Goal: Task Accomplishment & Management: Manage account settings

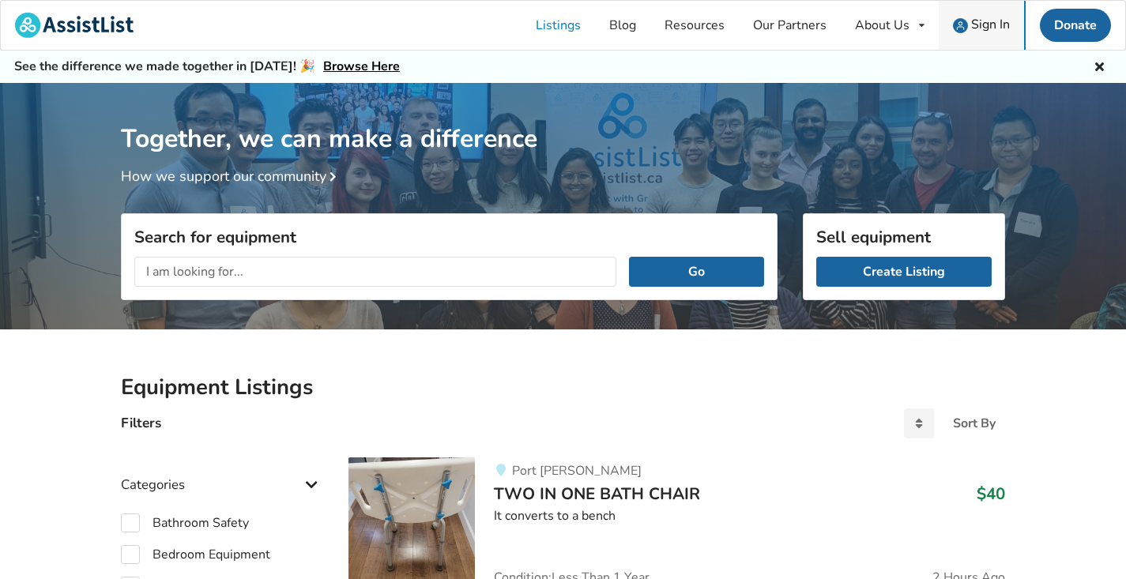
click at [981, 24] on span "Sign In" at bounding box center [990, 24] width 39 height 17
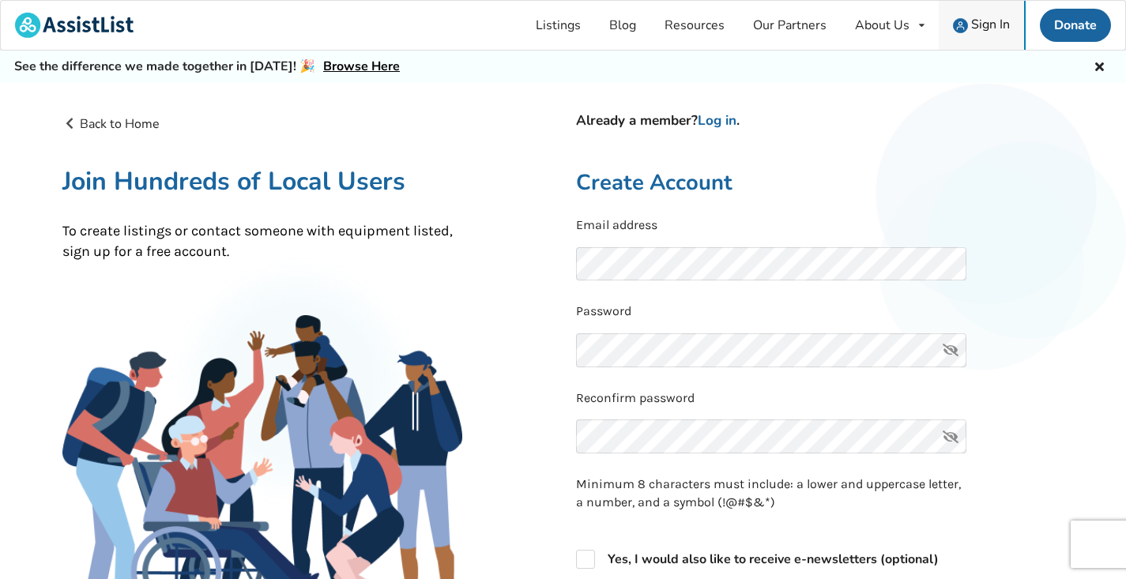
click at [986, 24] on span "Sign In" at bounding box center [990, 24] width 39 height 17
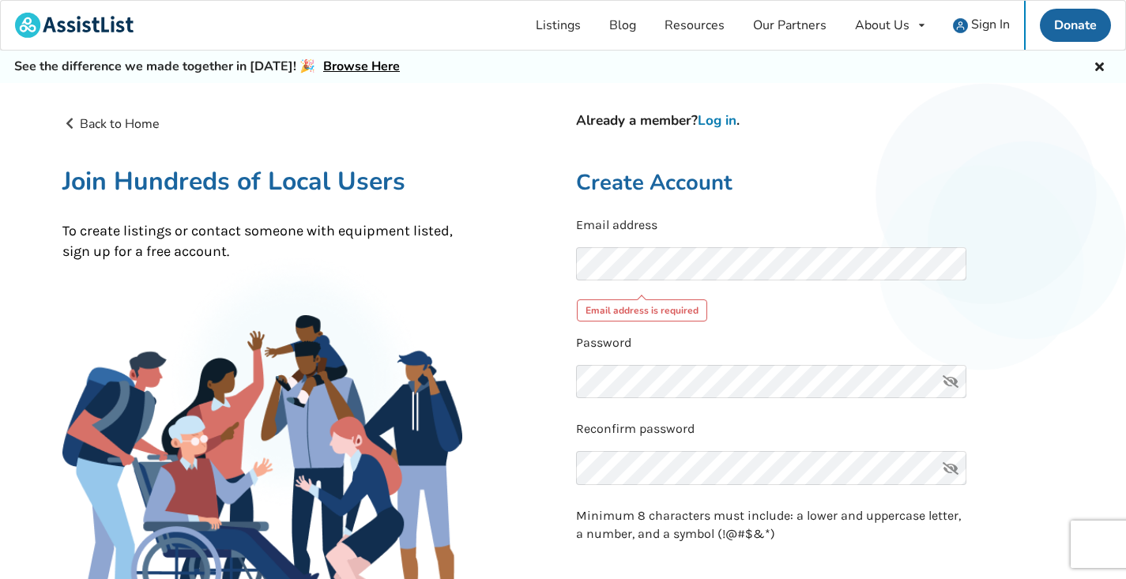
click at [728, 119] on link "Log in" at bounding box center [717, 120] width 39 height 18
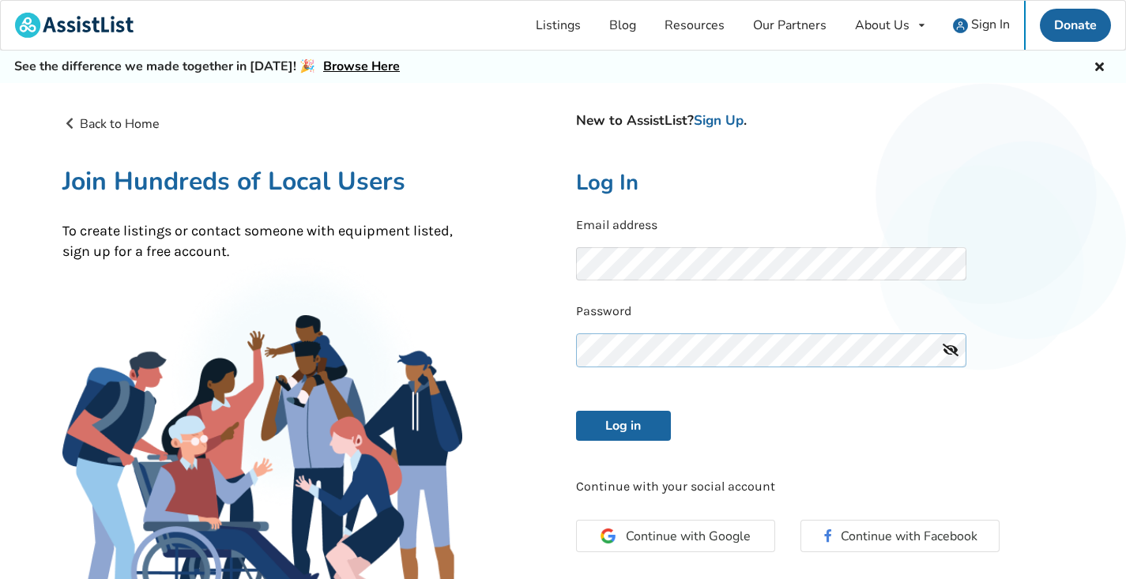
click at [623, 423] on button "Log in" at bounding box center [623, 426] width 95 height 30
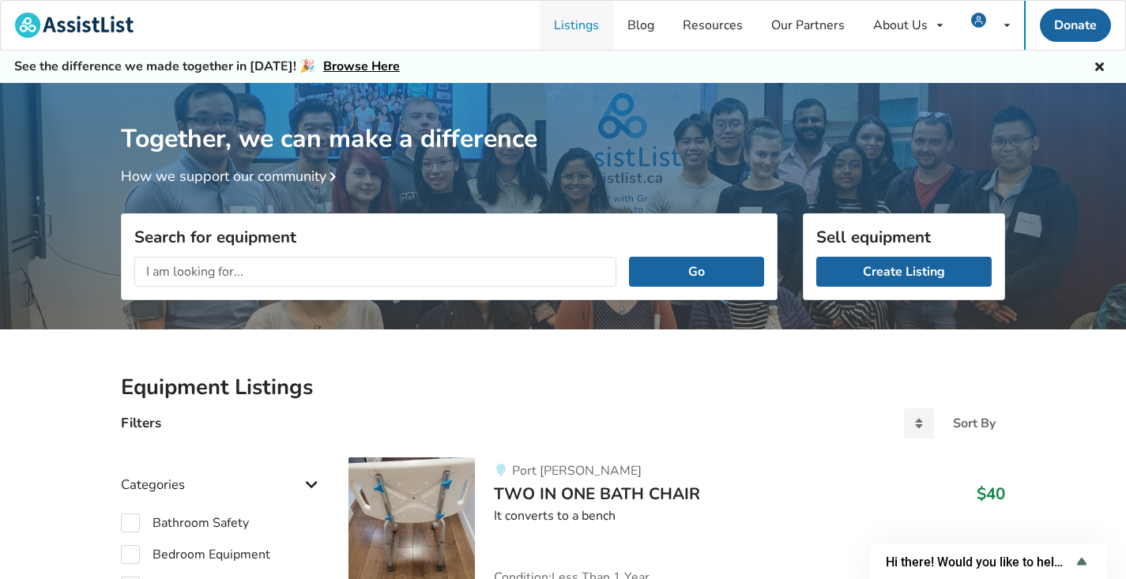
click at [577, 25] on link "Listings" at bounding box center [577, 25] width 74 height 49
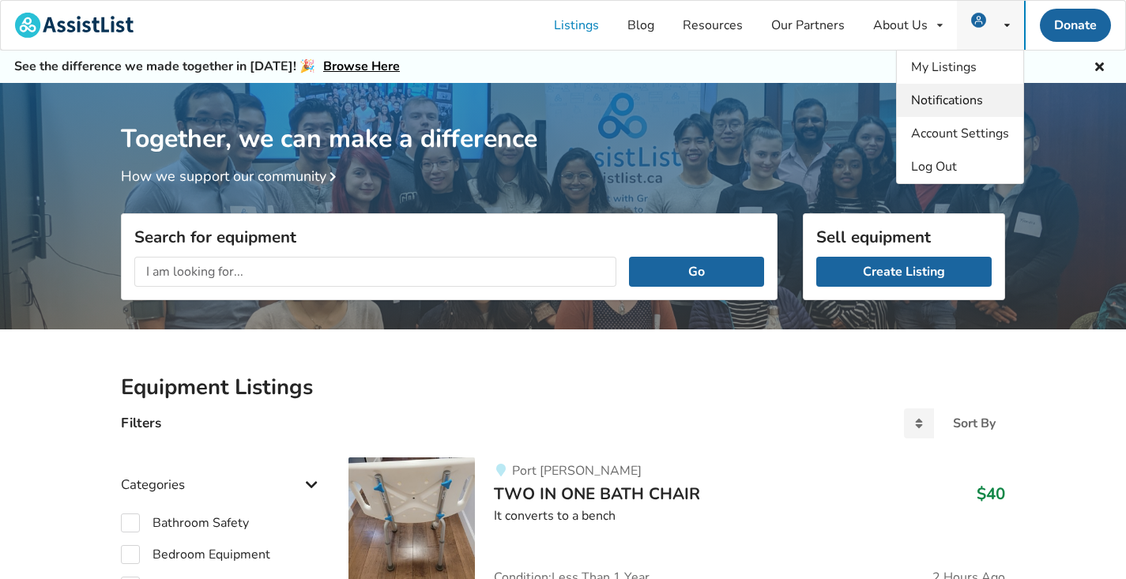
click at [972, 100] on span "Notifications" at bounding box center [947, 100] width 72 height 17
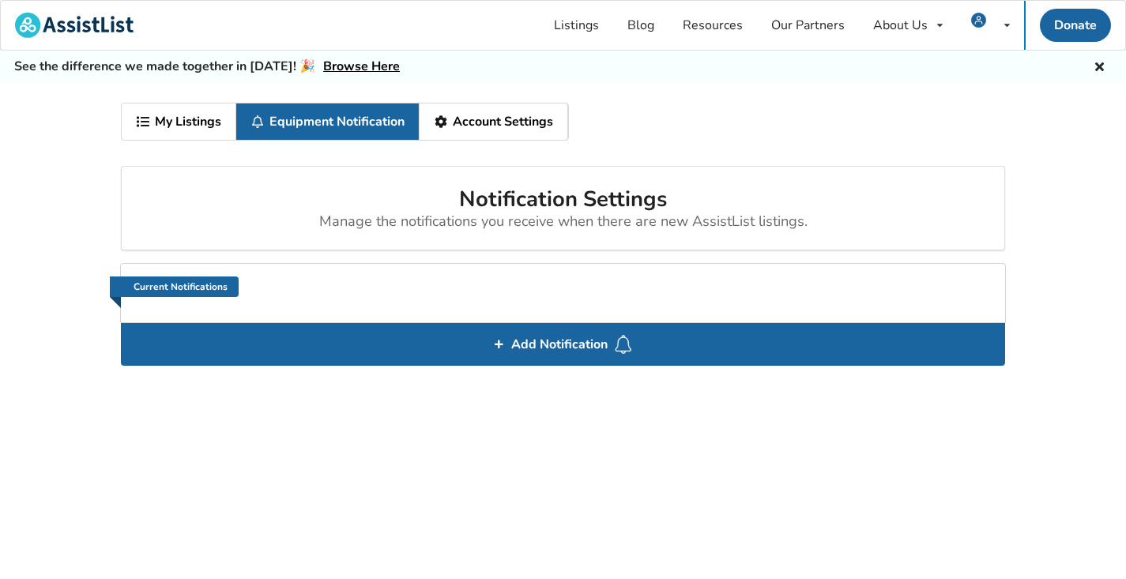
click at [180, 122] on link "My Listings" at bounding box center [179, 122] width 115 height 36
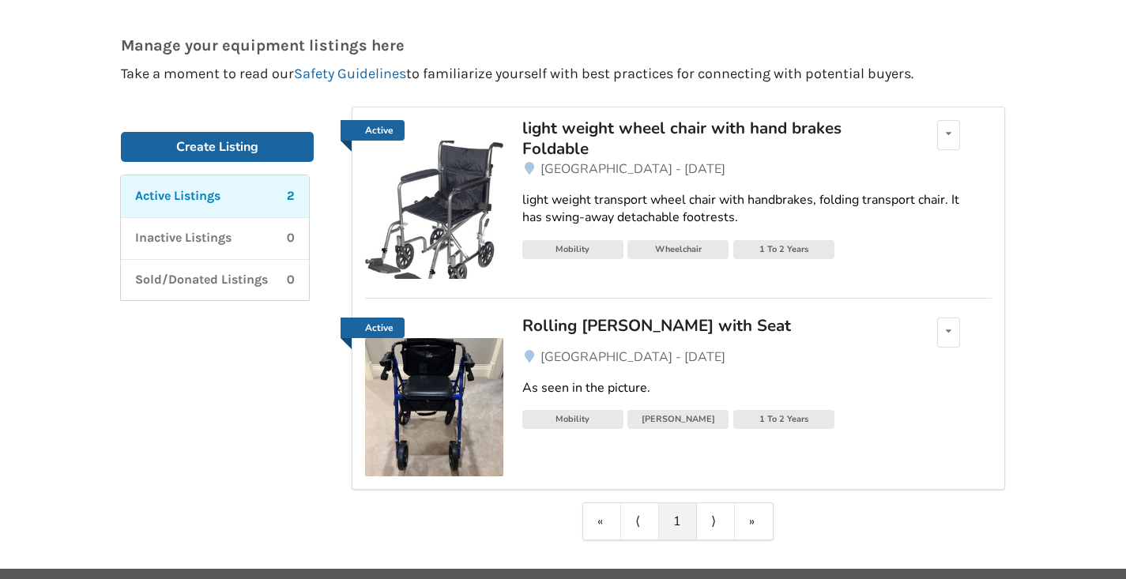
scroll to position [178, 0]
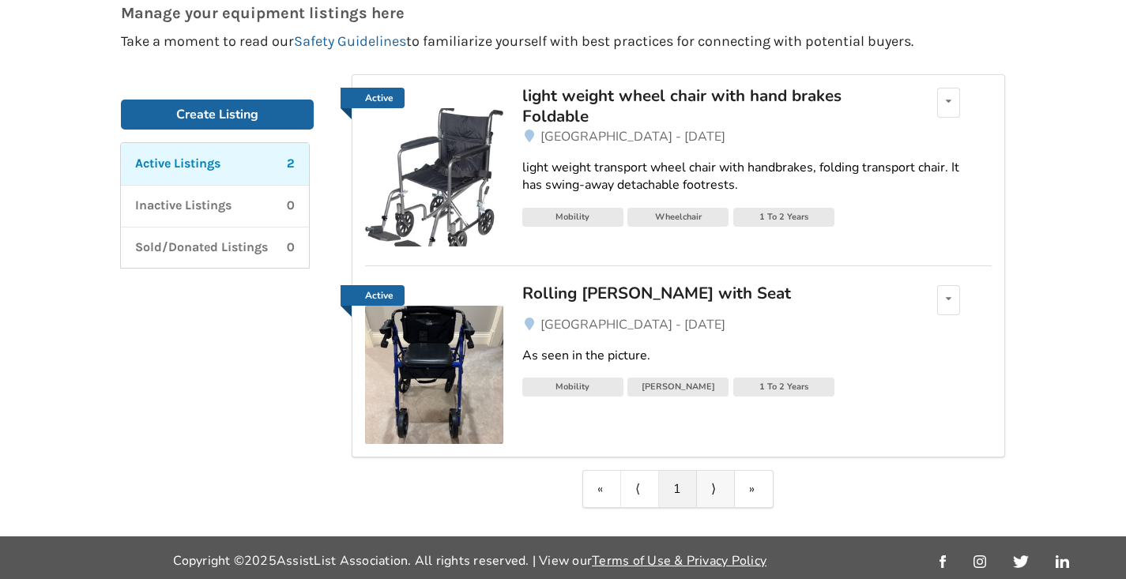
click at [711, 489] on link "⟩" at bounding box center [716, 489] width 38 height 36
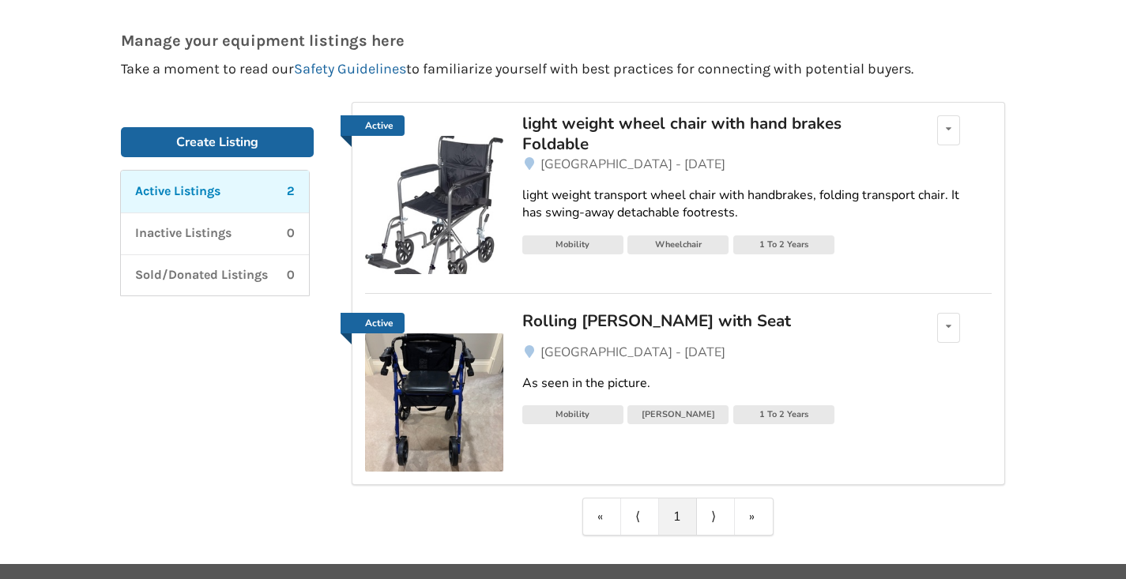
scroll to position [0, 0]
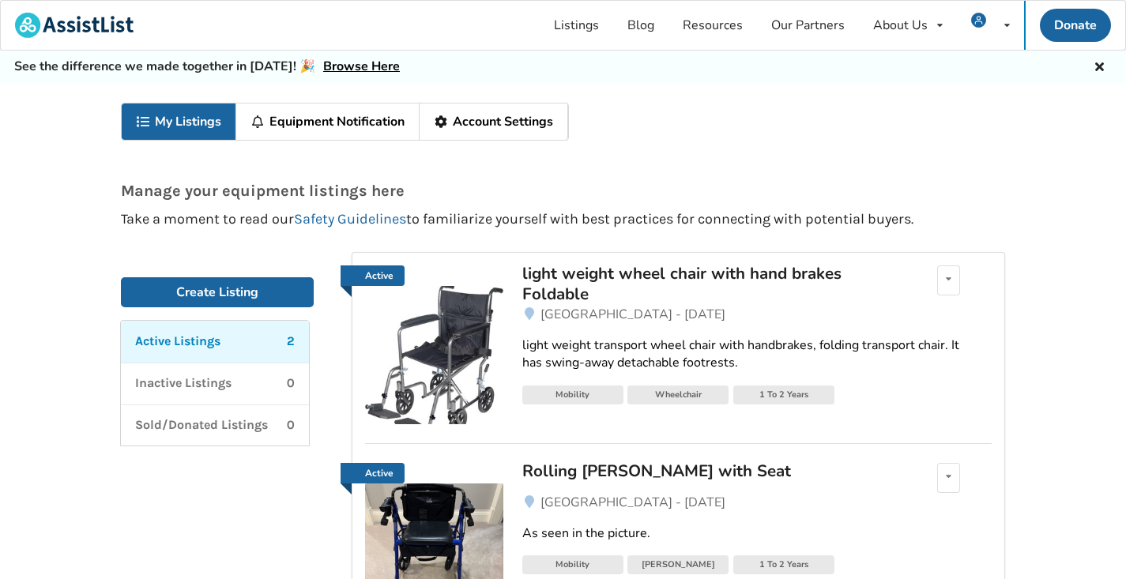
click at [504, 119] on link "Account Settings" at bounding box center [494, 122] width 149 height 36
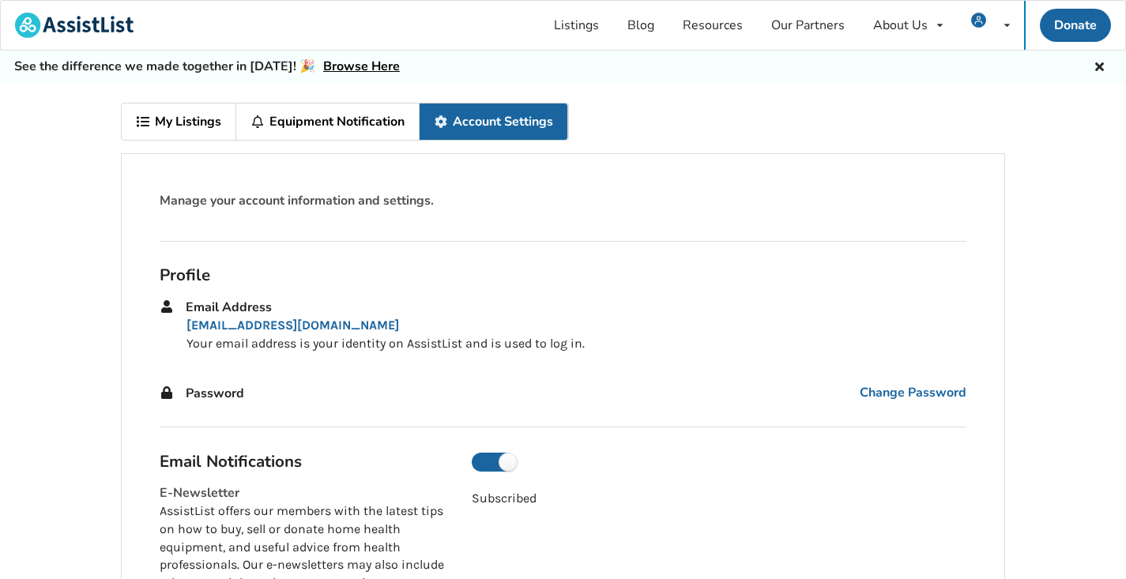
click at [345, 119] on link "Equipment Notification" at bounding box center [327, 122] width 183 height 36
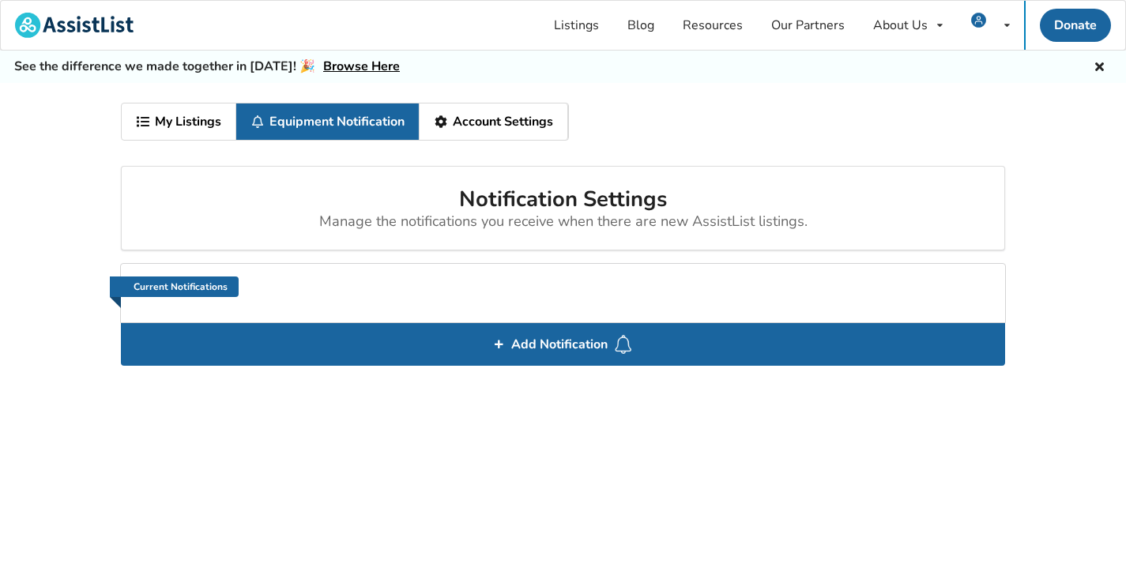
click at [181, 123] on link "My Listings" at bounding box center [179, 122] width 115 height 36
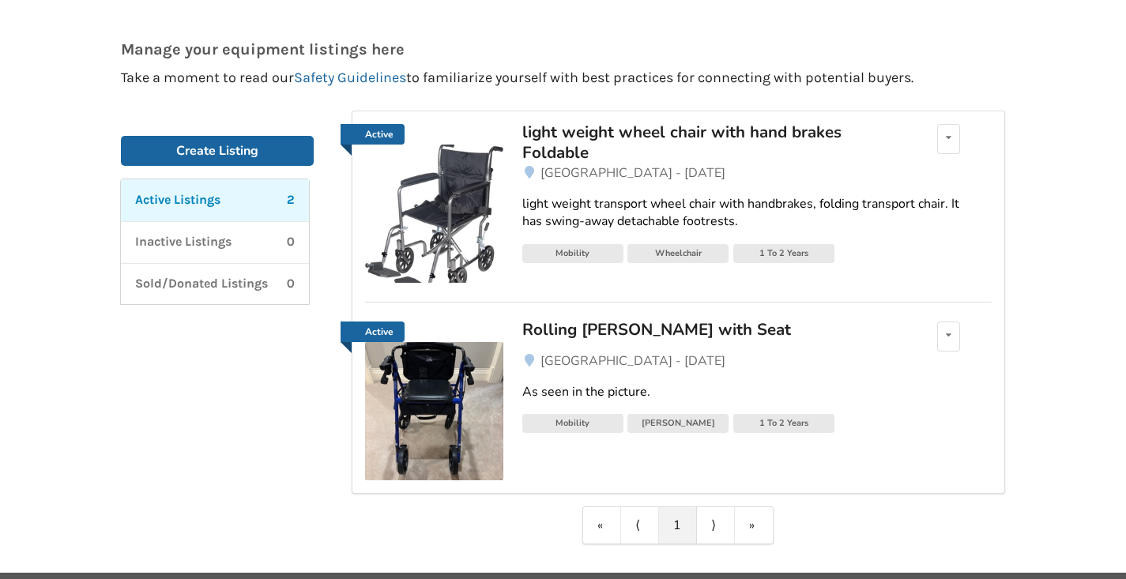
scroll to position [138, 0]
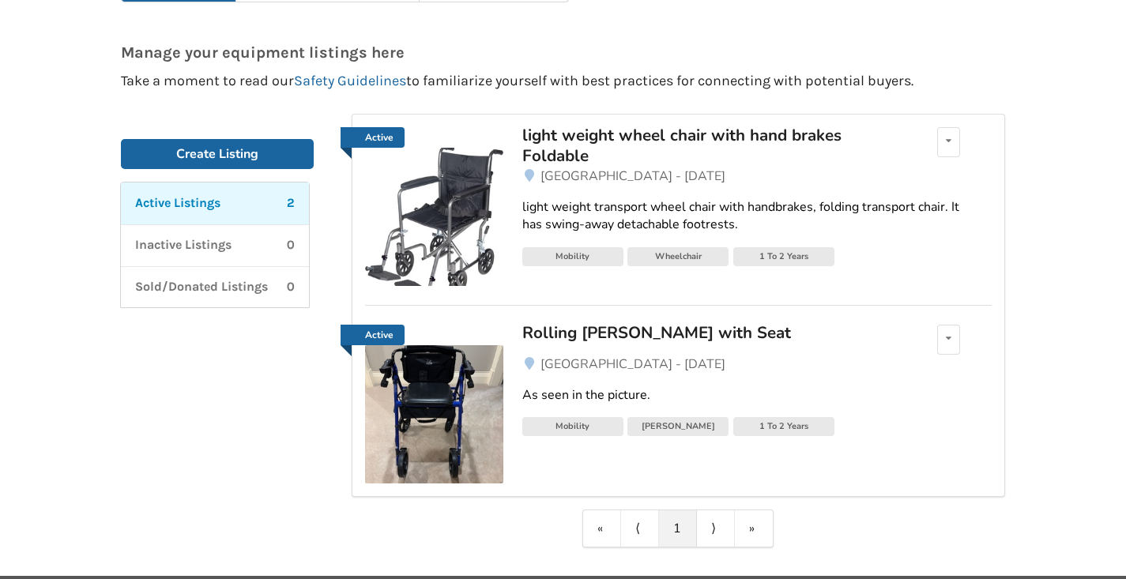
click at [418, 398] on img at bounding box center [434, 414] width 138 height 138
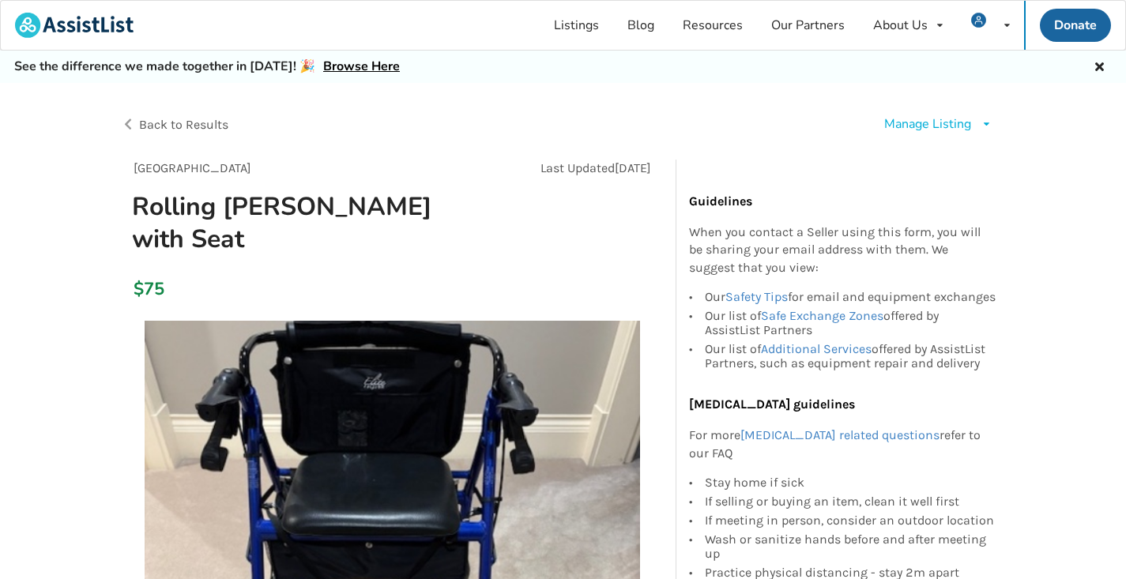
click at [1098, 64] on icon at bounding box center [1099, 64] width 15 height 13
